Goal: Find contact information: Find contact information

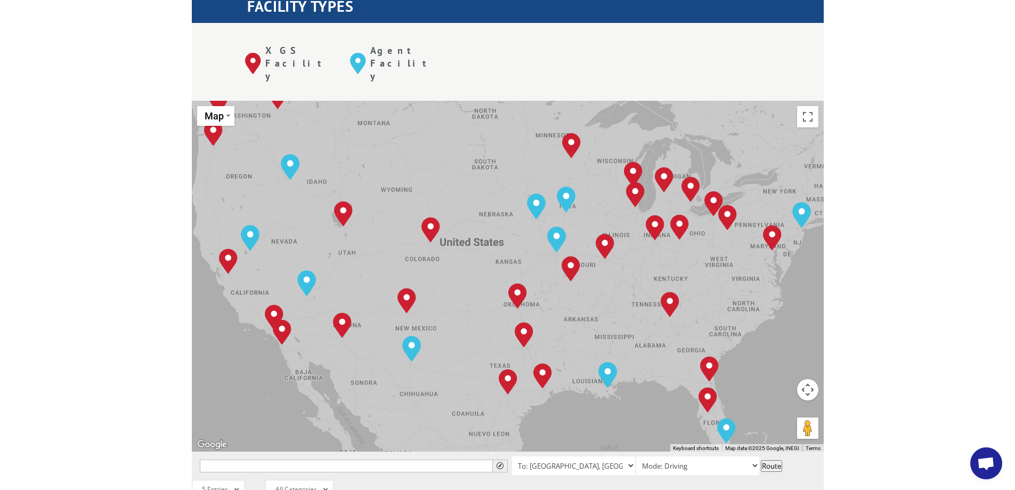
scroll to position [426, 0]
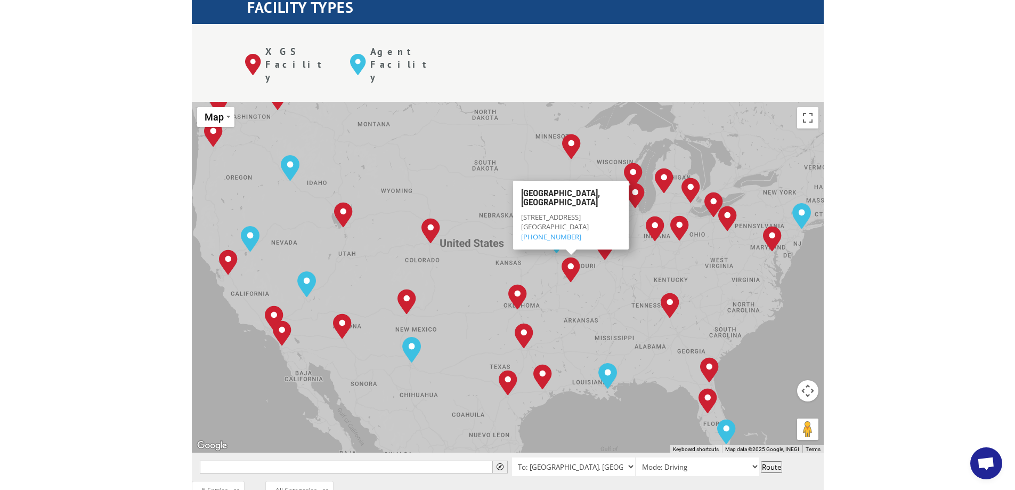
click at [958, 292] on div "The most powerful map in the flooring industry. Our nationwide network lets you…" at bounding box center [507, 352] width 1015 height 993
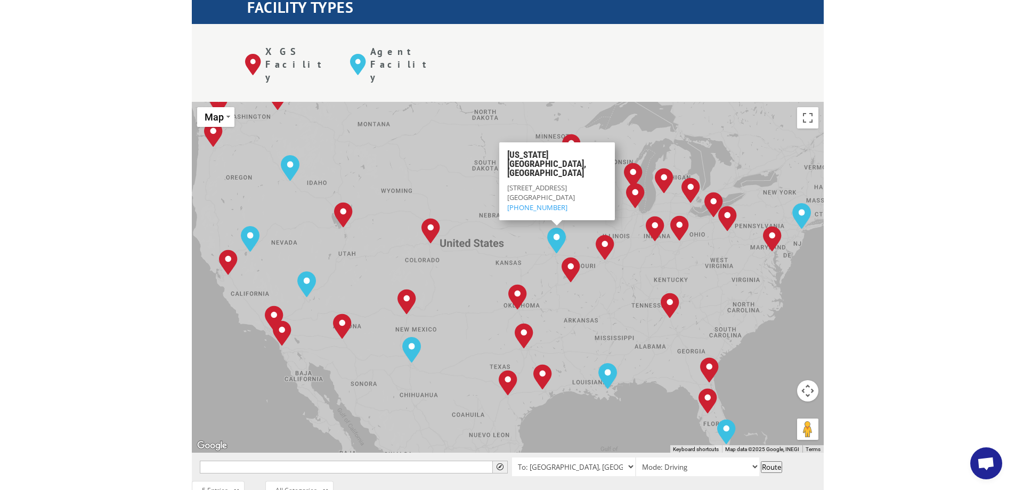
click at [555, 228] on img "Kansas City, MO" at bounding box center [556, 241] width 19 height 26
drag, startPoint x: 557, startPoint y: 156, endPoint x: 505, endPoint y: 157, distance: 52.2
click at [505, 157] on div "[US_STATE][GEOGRAPHIC_DATA][STREET_ADDRESS] (844) 947-7447" at bounding box center [557, 181] width 116 height 78
copy link "[PHONE_NUMBER]"
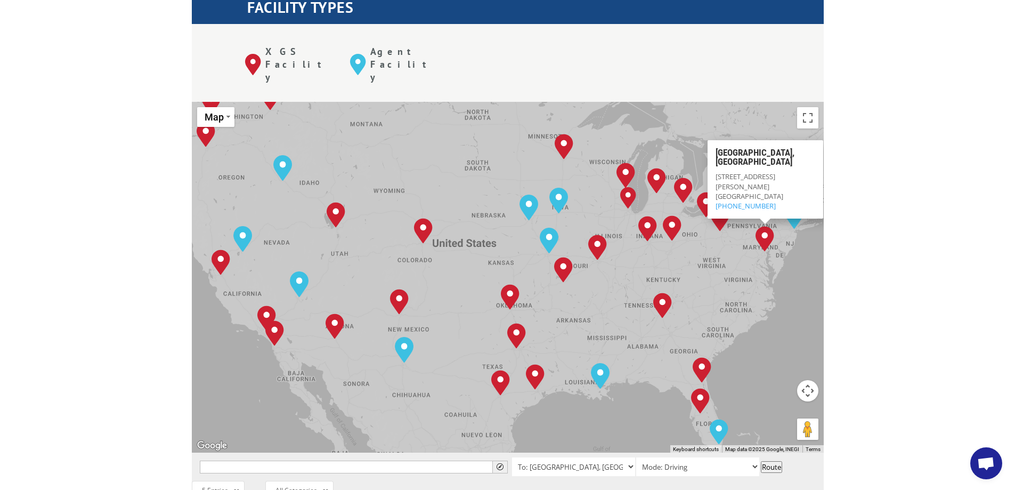
click at [882, 206] on div "The most powerful map in the flooring industry. Our nationwide network lets you…" at bounding box center [507, 352] width 1015 height 993
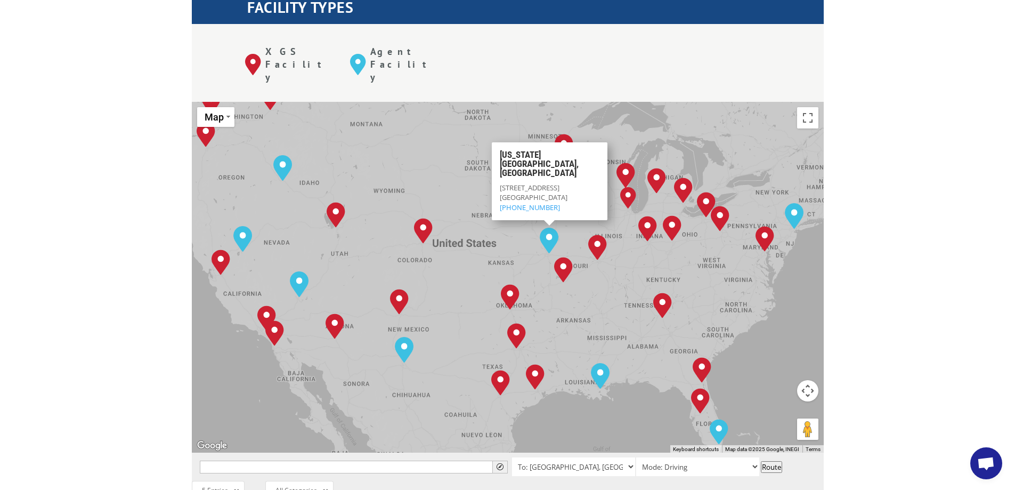
click at [547, 228] on img "Kansas City, MO" at bounding box center [549, 241] width 19 height 26
click at [549, 228] on img "Kansas City, MO" at bounding box center [549, 241] width 19 height 26
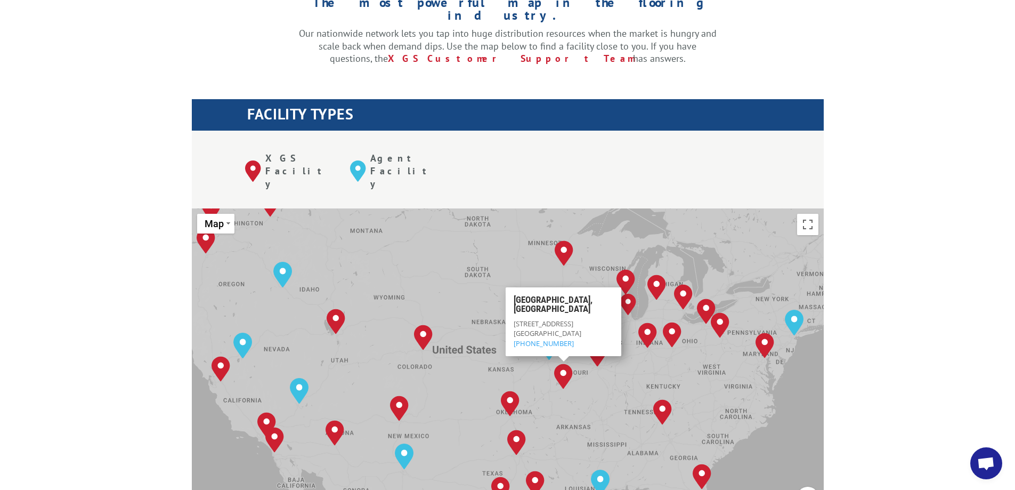
scroll to position [0, 0]
